Goal: Task Accomplishment & Management: Use online tool/utility

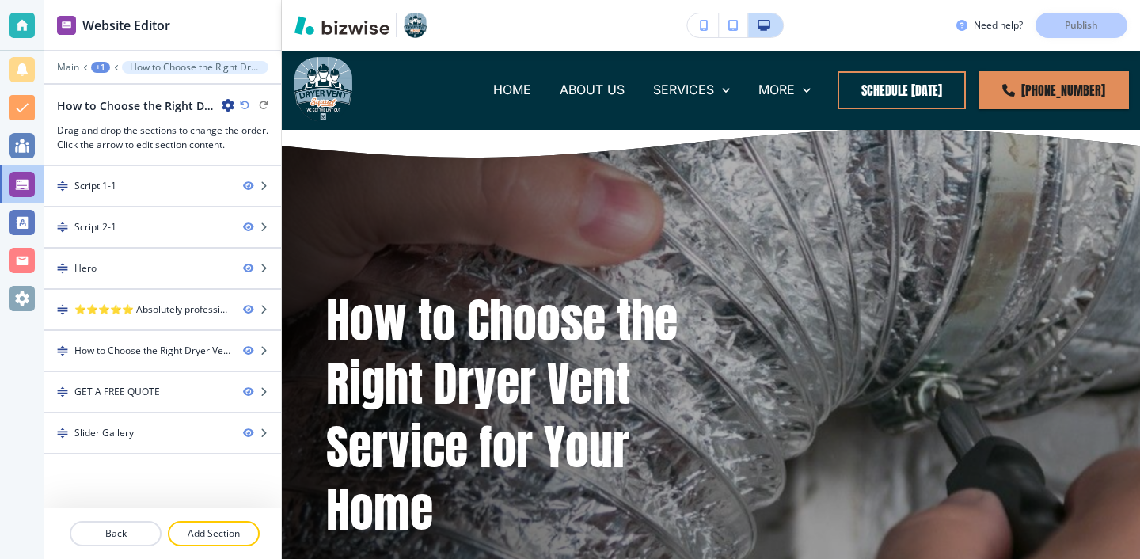
click at [2, 28] on div at bounding box center [22, 25] width 44 height 51
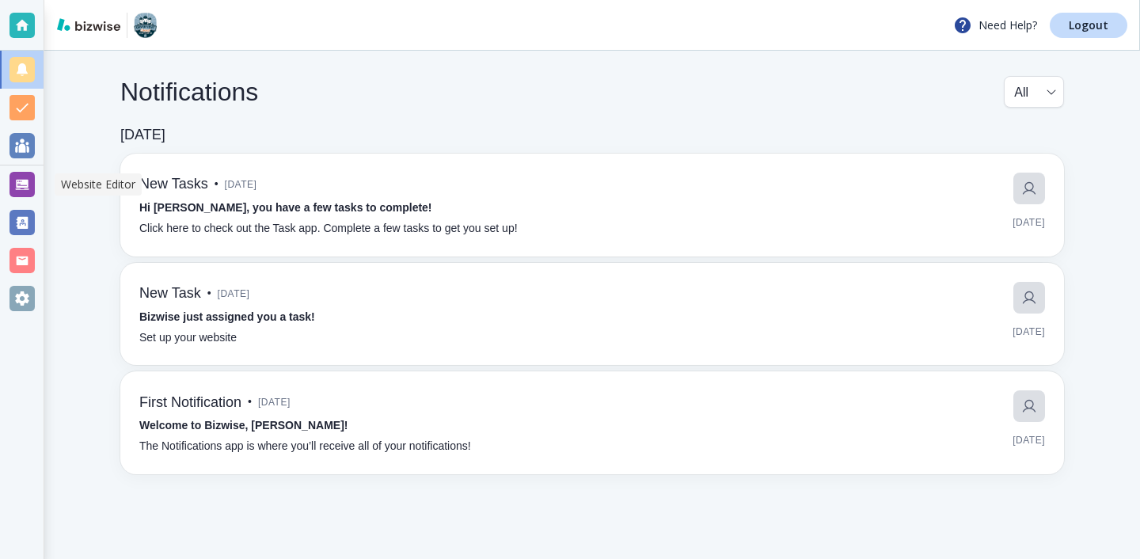
click at [27, 183] on div at bounding box center [21, 184] width 25 height 25
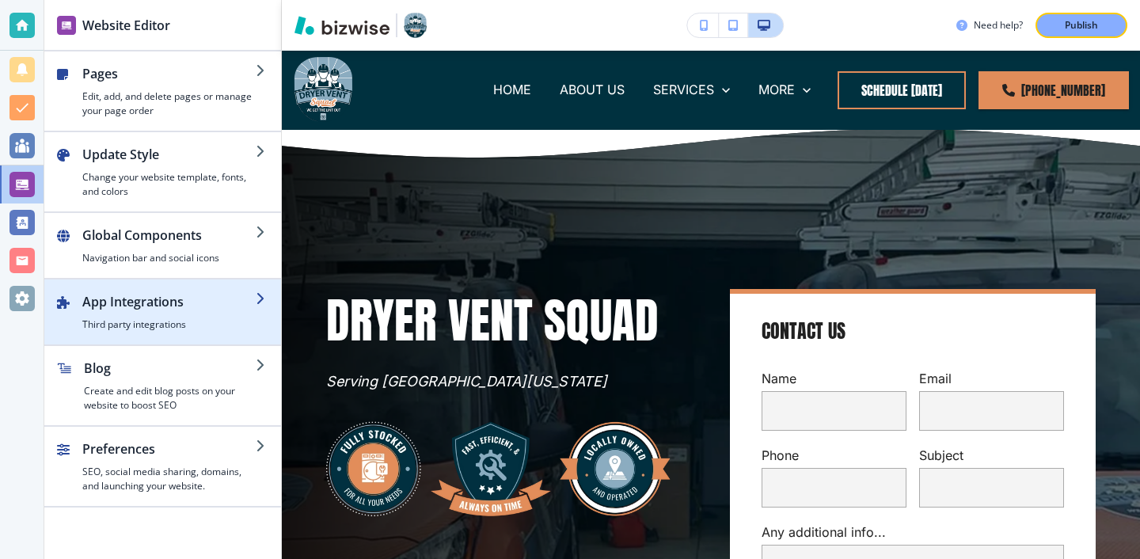
click at [187, 337] on div "button" at bounding box center [162, 338] width 237 height 13
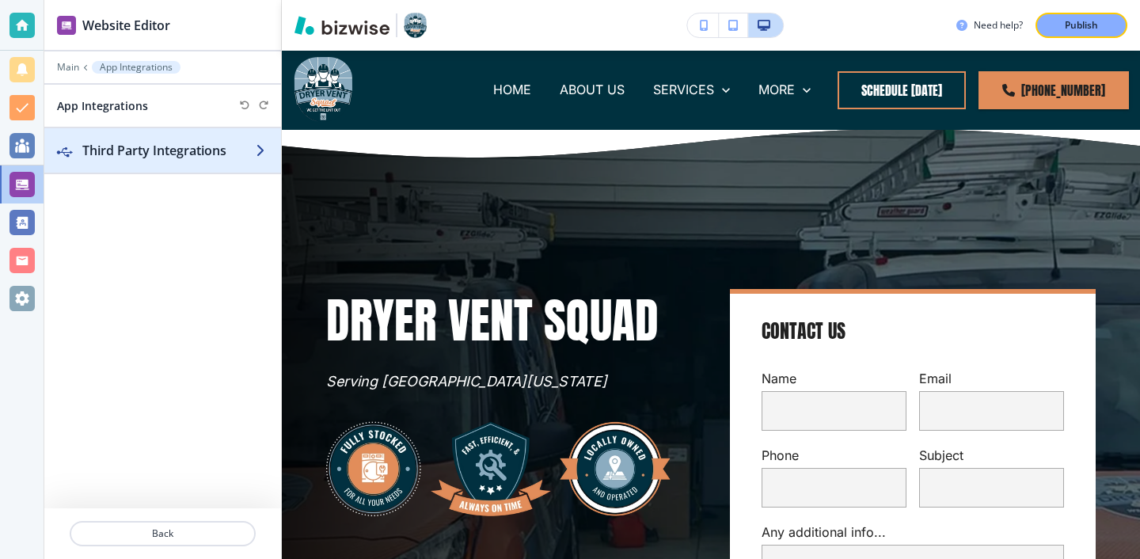
click at [227, 162] on div "button" at bounding box center [162, 166] width 237 height 13
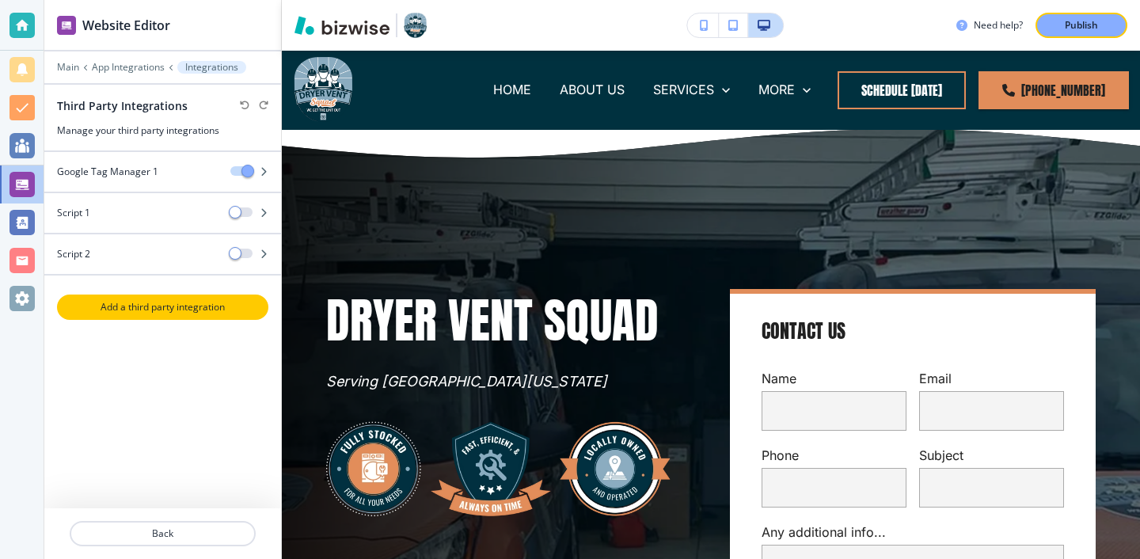
click at [194, 304] on p "Add a third party integration" at bounding box center [163, 307] width 208 height 14
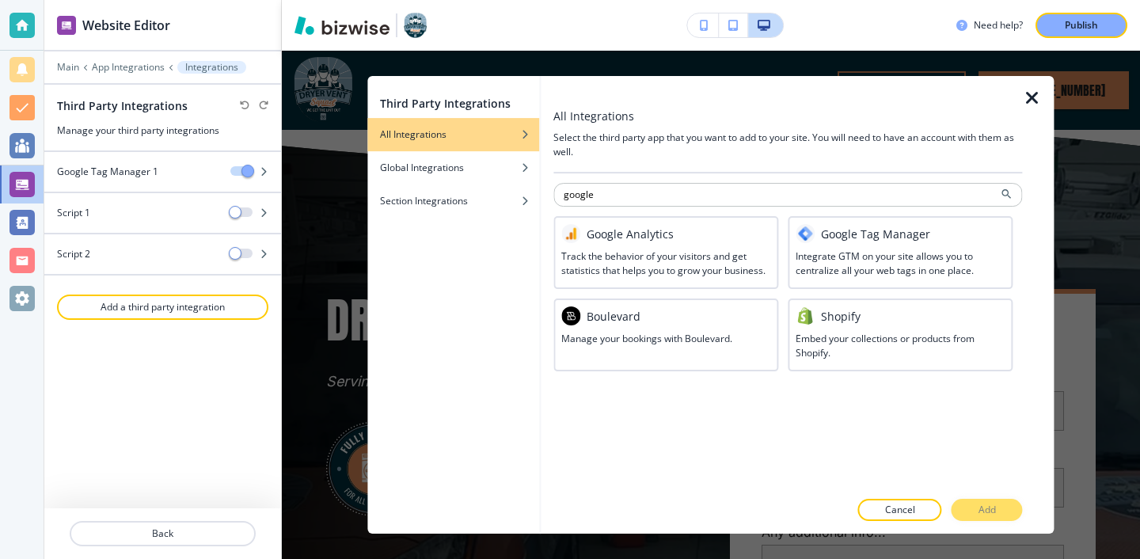
type input "google"
click at [1018, 82] on div at bounding box center [787, 92] width 469 height 32
click at [1022, 99] on icon "button" at bounding box center [1031, 98] width 19 height 19
